Goal: Navigation & Orientation: Find specific page/section

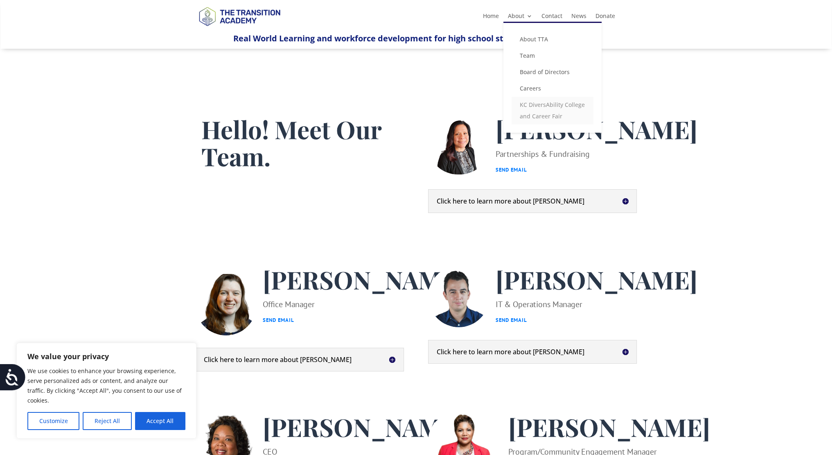
click at [535, 114] on link "KC DiversAbility College and Career Fair" at bounding box center [553, 111] width 82 height 28
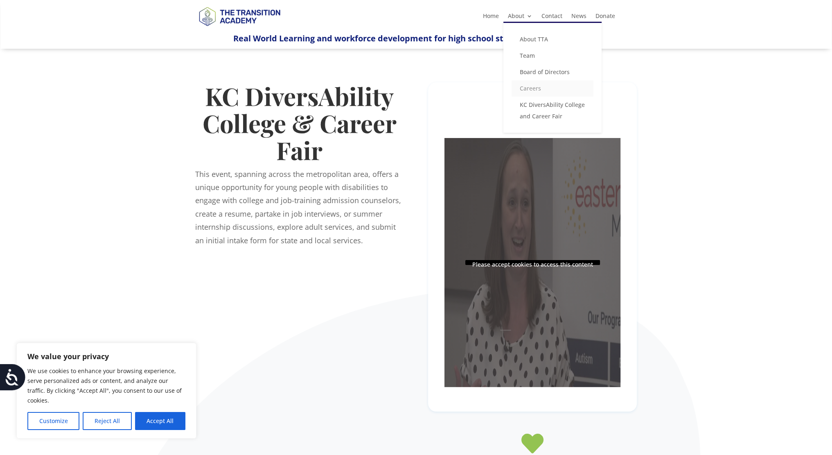
click at [528, 88] on link "Careers" at bounding box center [553, 88] width 82 height 16
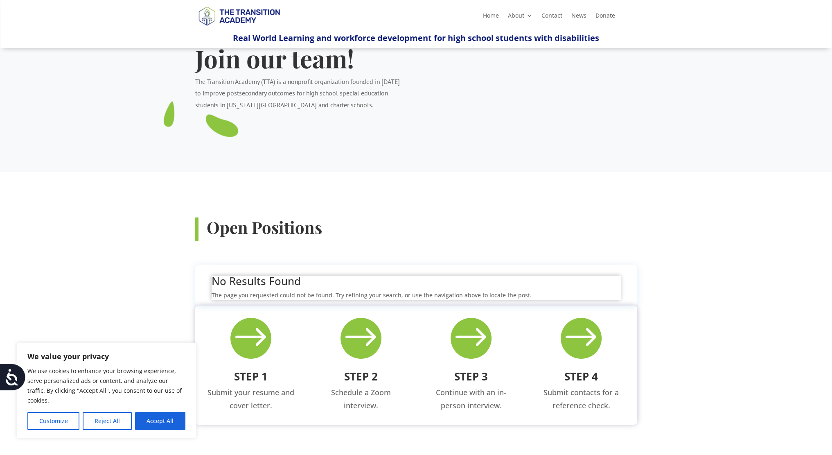
scroll to position [41, 0]
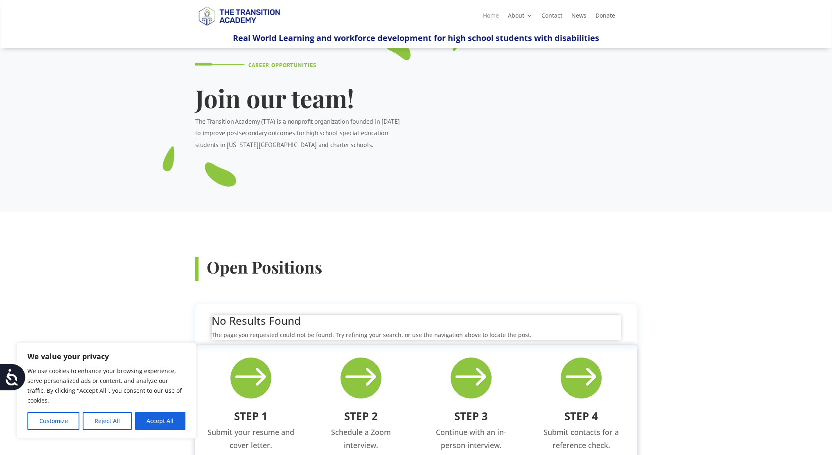
click at [490, 14] on link "Home" at bounding box center [491, 17] width 16 height 9
